Goal: Navigation & Orientation: Find specific page/section

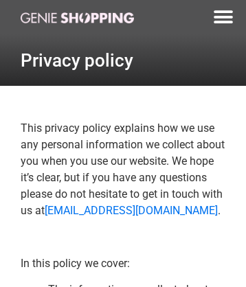
click at [77, 17] on img at bounding box center [77, 17] width 113 height 11
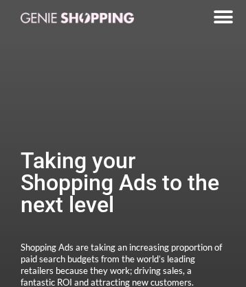
scroll to position [3113, 0]
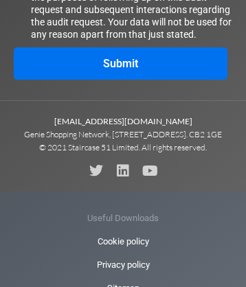
click at [123, 230] on span "Useful Downloads" at bounding box center [122, 218] width 71 height 23
